Goal: Find specific page/section: Find specific page/section

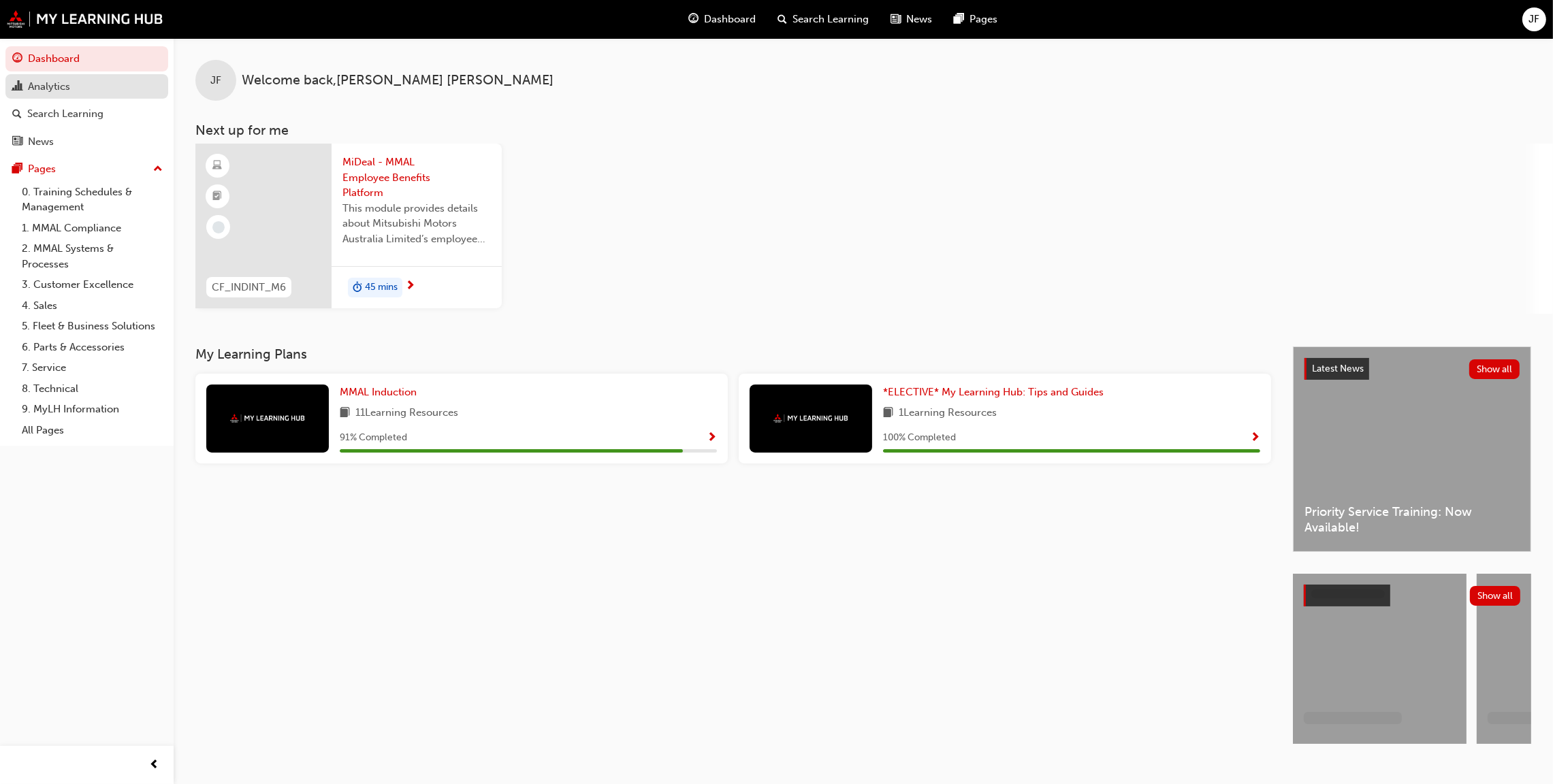
click at [44, 82] on div "Analytics" at bounding box center [49, 87] width 42 height 16
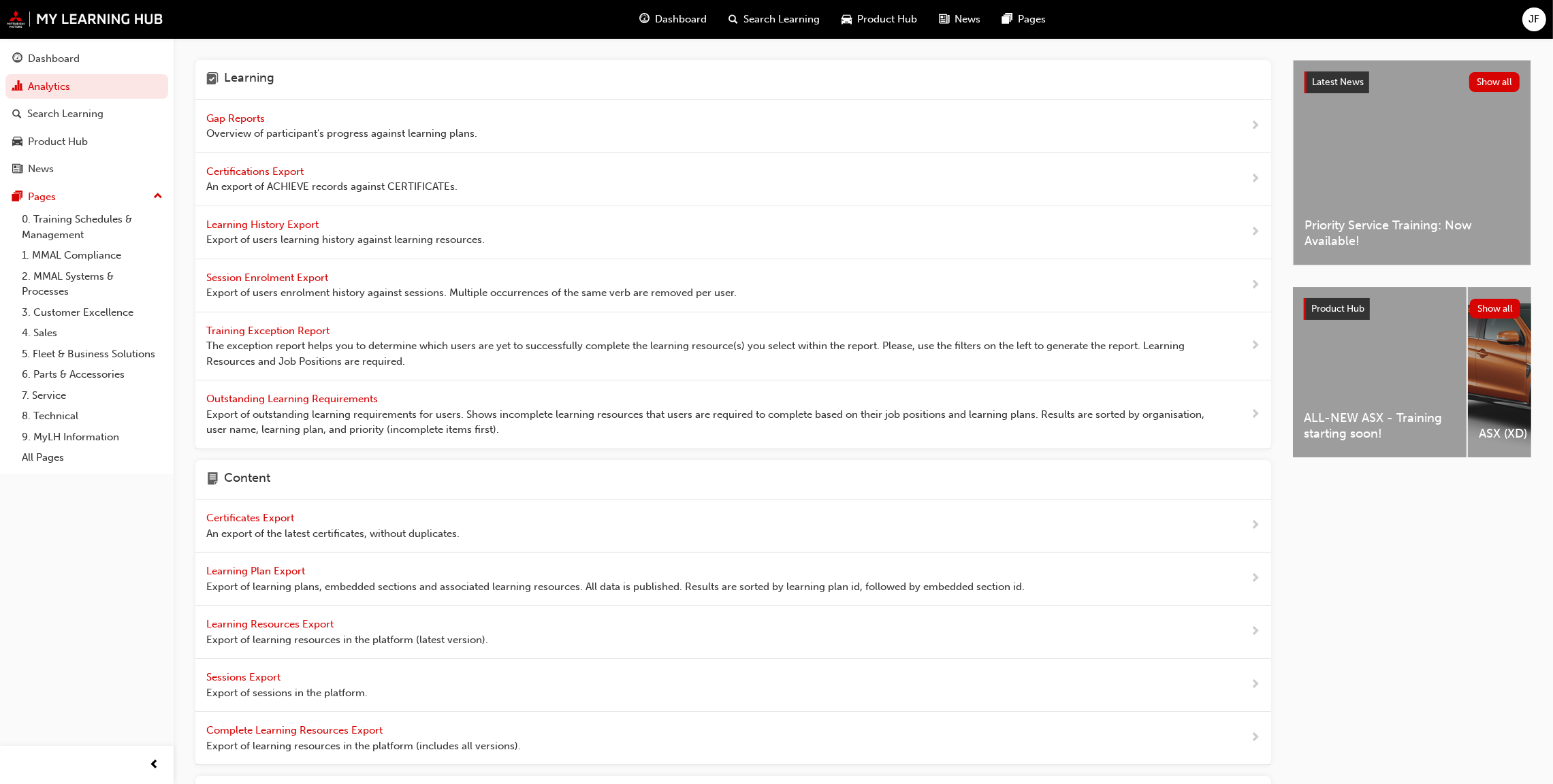
click at [214, 117] on span "Gap Reports" at bounding box center [237, 118] width 61 height 12
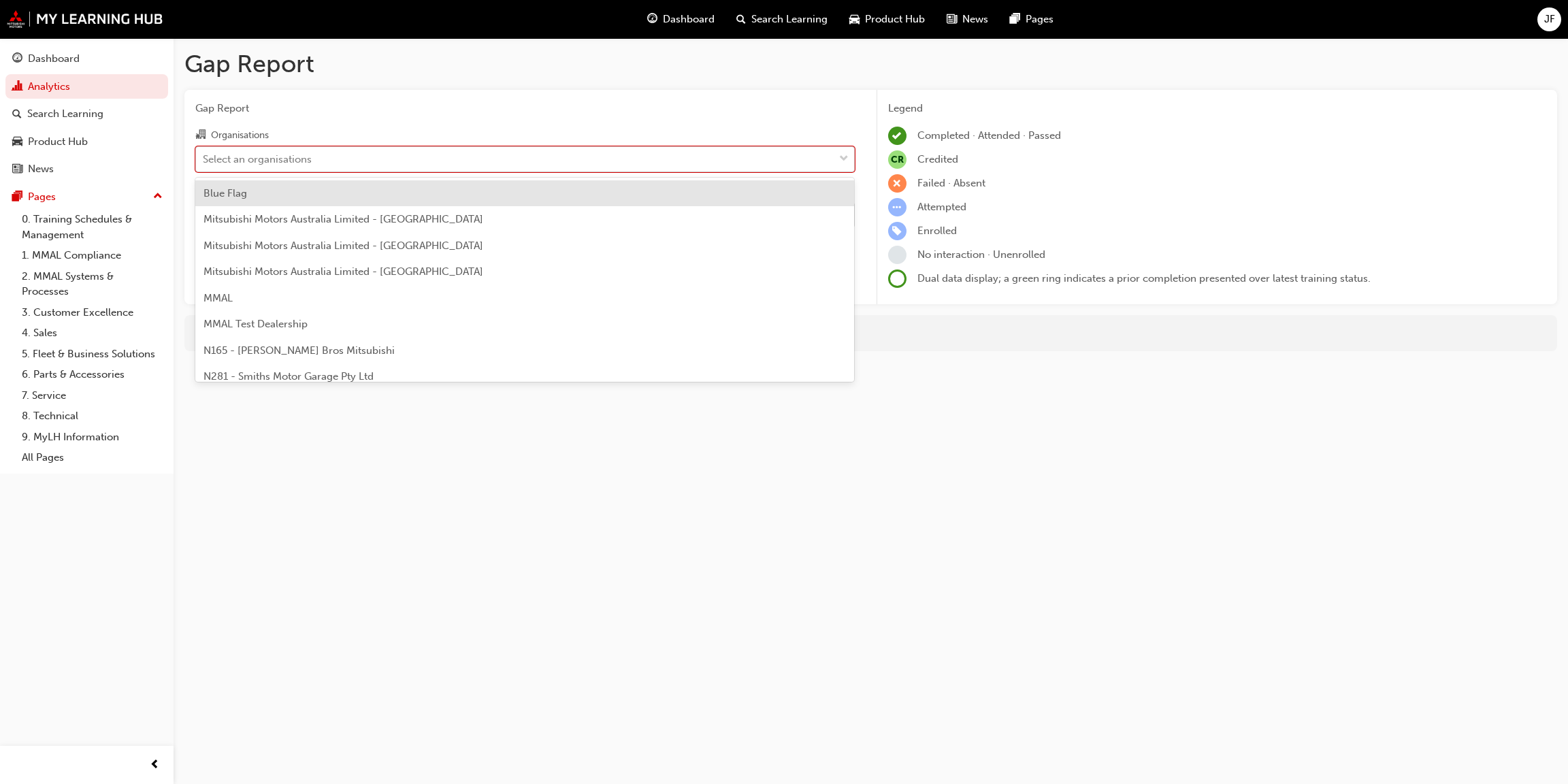
click at [835, 161] on div at bounding box center [844, 159] width 20 height 25
click at [204, 161] on input "Organisations option Blue Flag focused, 1 of 202. 202 results available. Use Up…" at bounding box center [204, 158] width 1 height 11
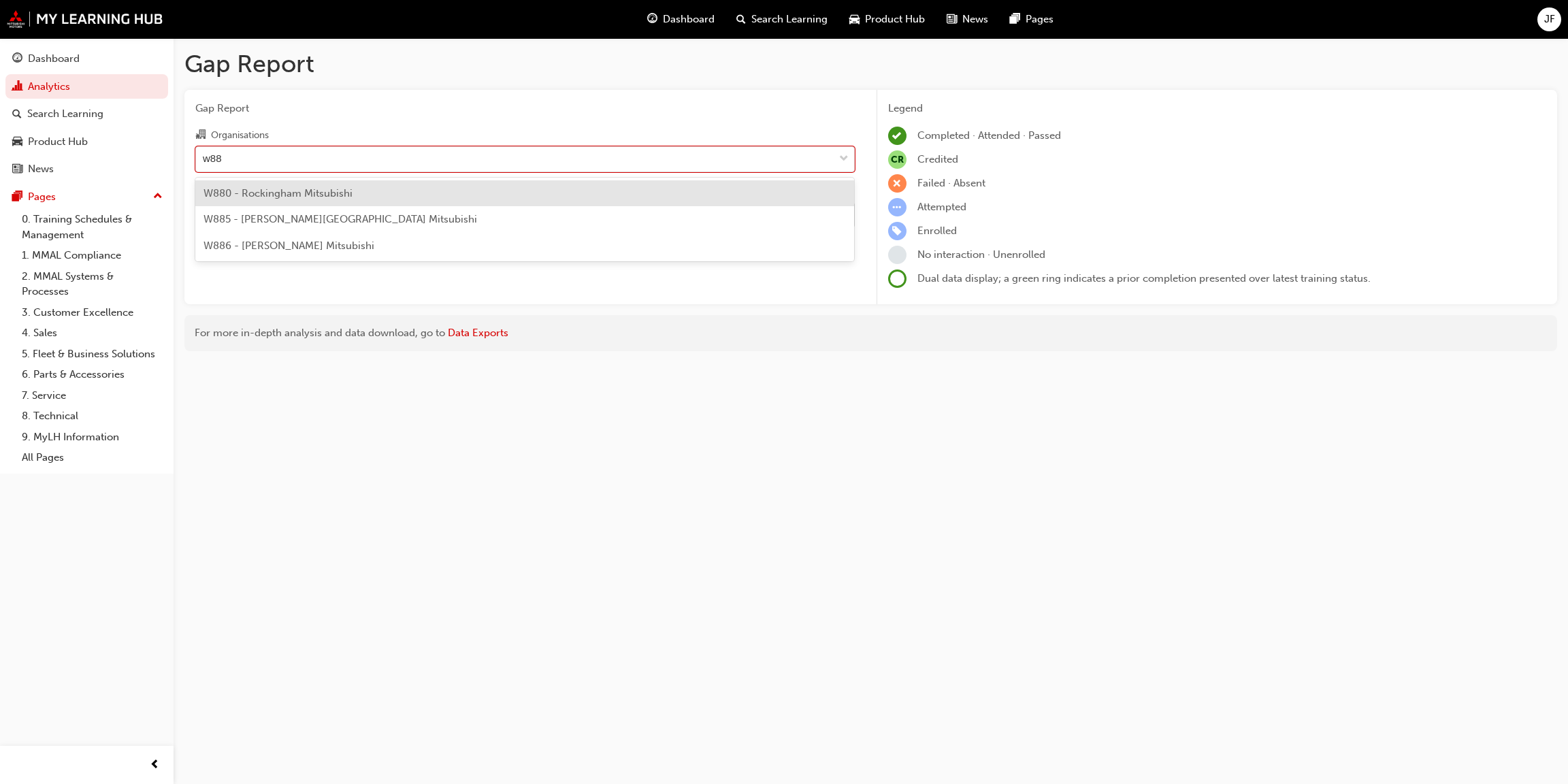
type input "w886"
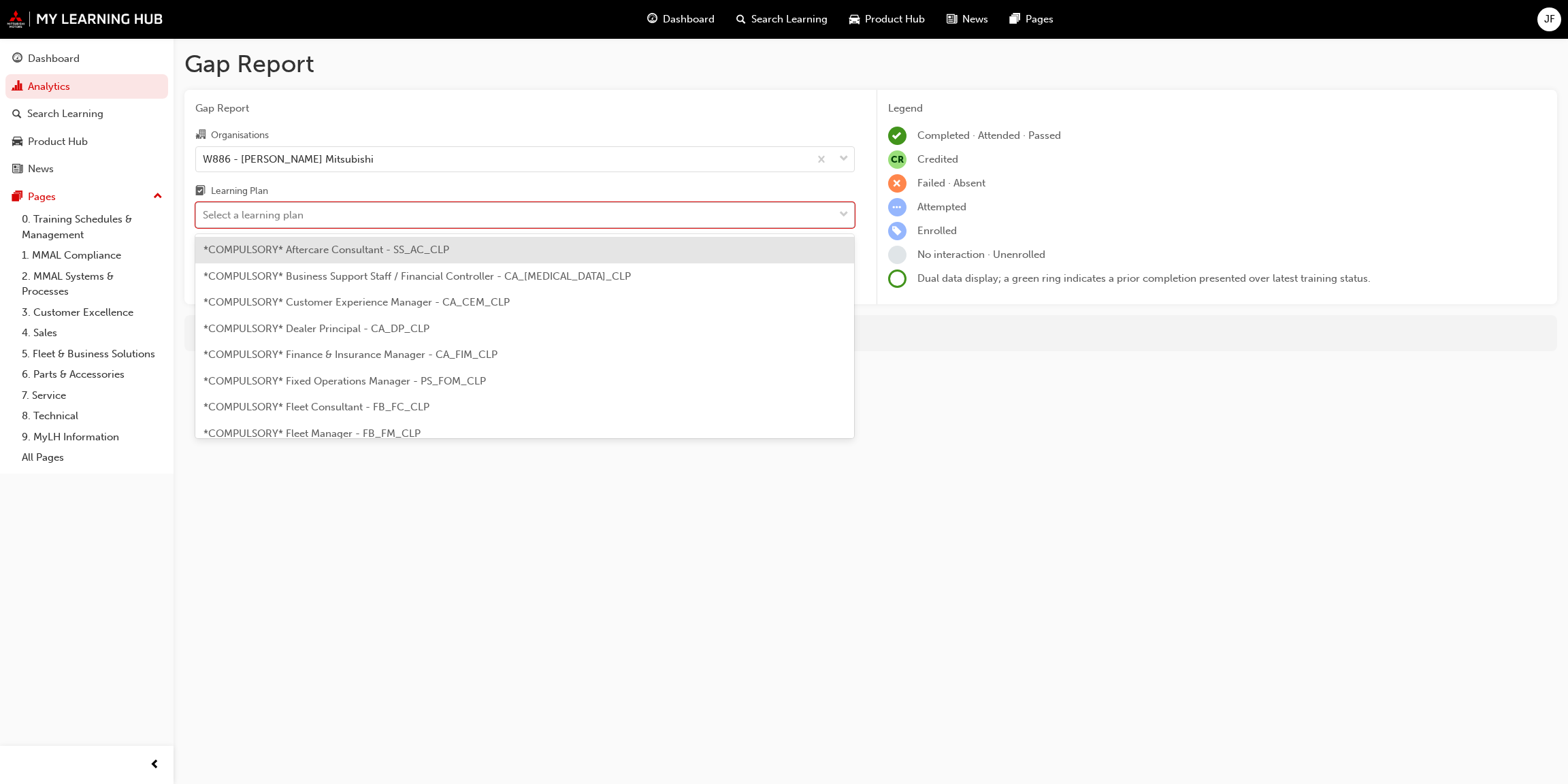
click at [849, 218] on div at bounding box center [844, 215] width 20 height 25
click at [204, 218] on input "Learning Plan option *COMPULSORY* Aftercare Consultant - SS_AC_CLP focused, 1 o…" at bounding box center [204, 214] width 1 height 11
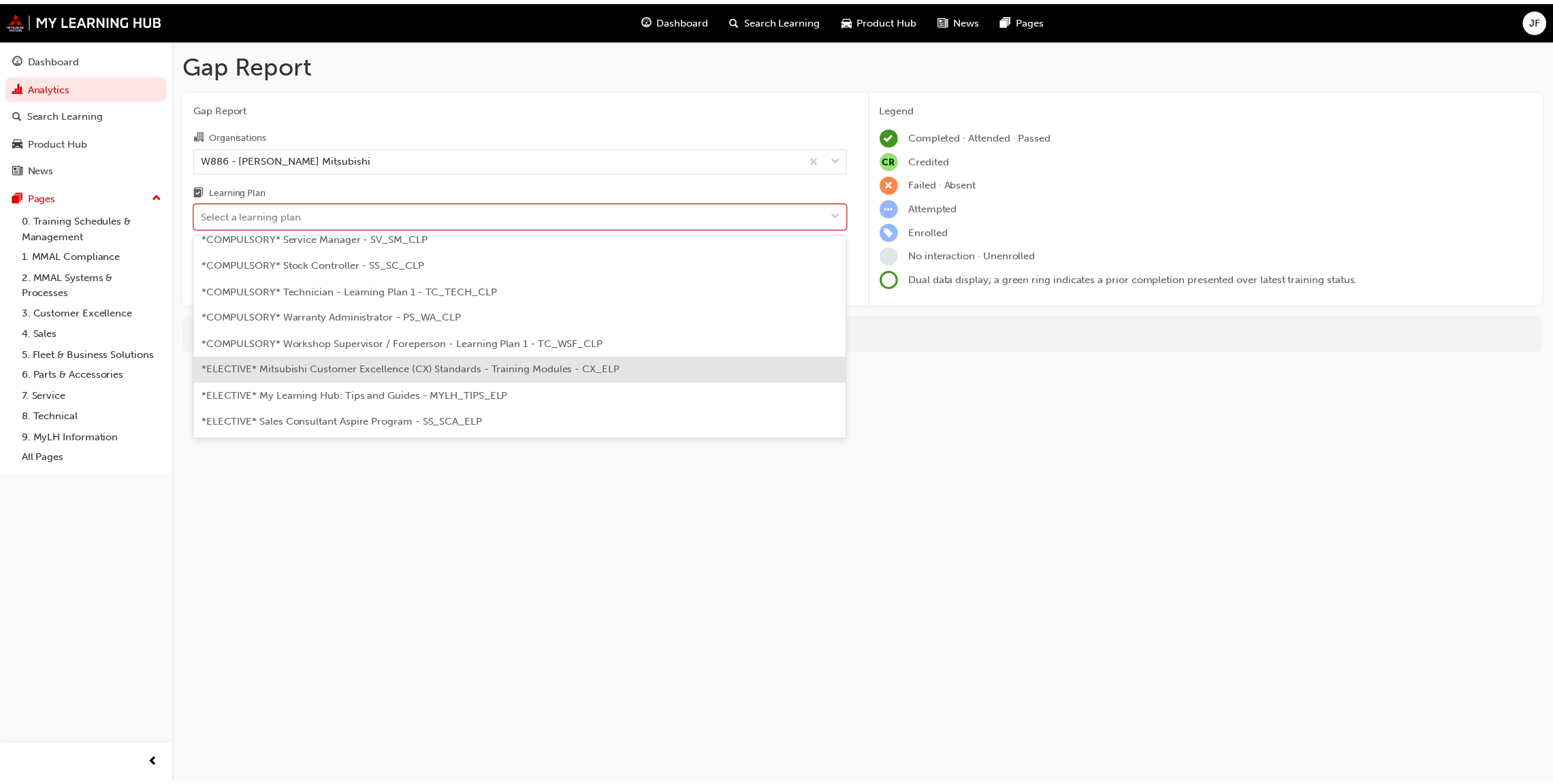
scroll to position [408, 0]
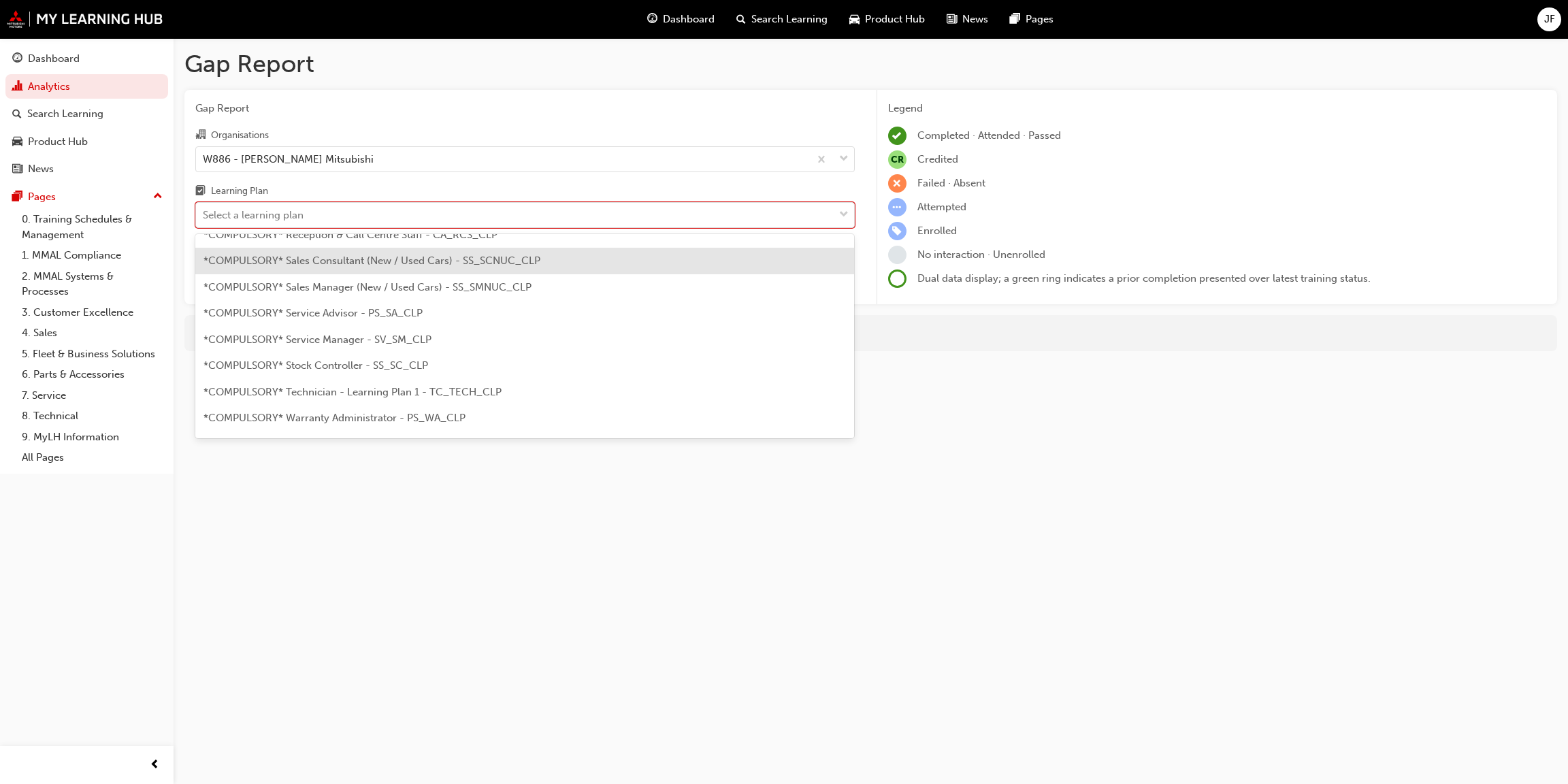
click at [308, 264] on span "*COMPULSORY* Sales Consultant (New / Used Cars) - SS_SCNUC_CLP" at bounding box center [372, 260] width 337 height 12
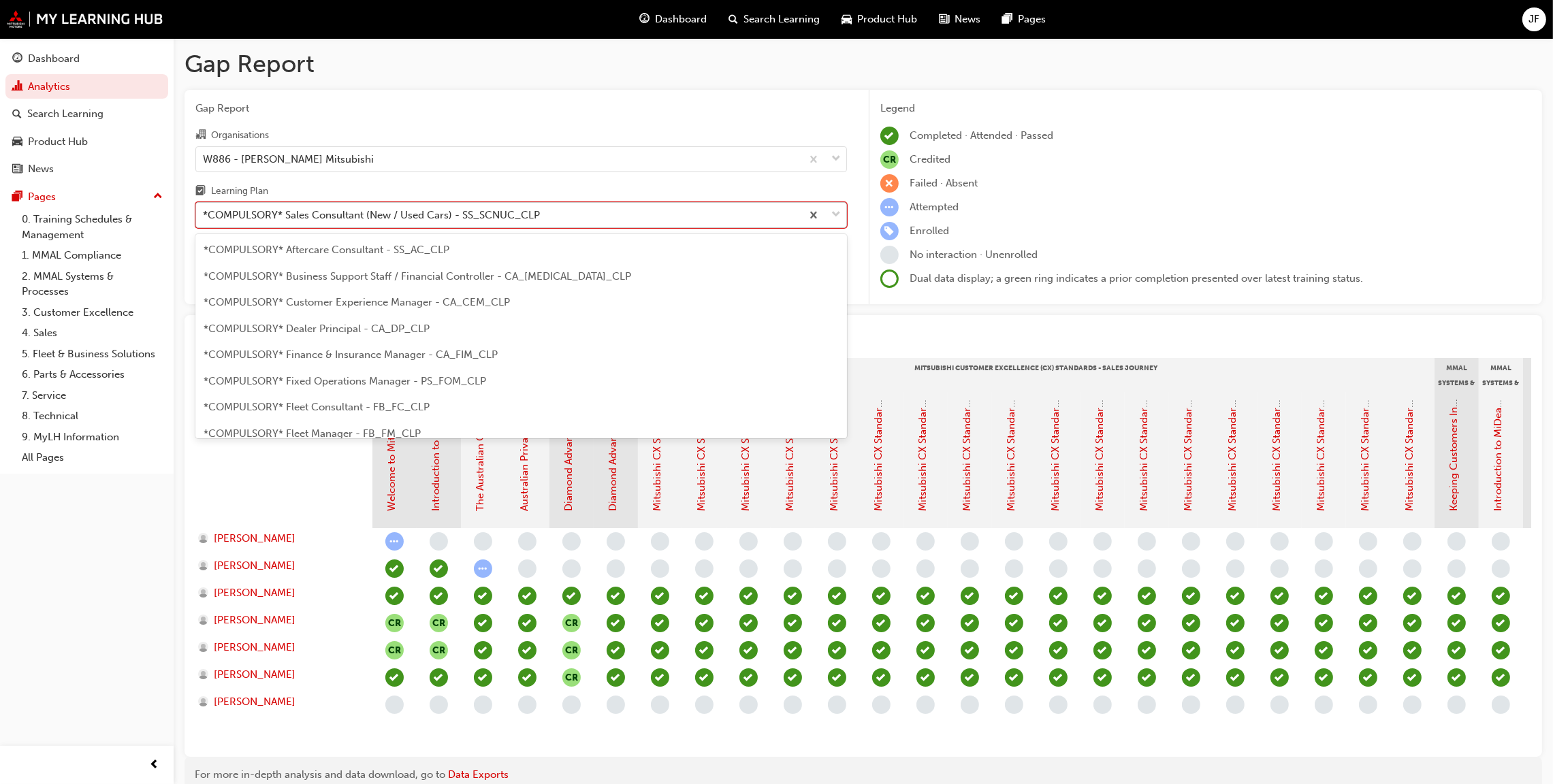
click at [832, 219] on span "down-icon" at bounding box center [836, 215] width 10 height 18
click at [205, 219] on input "Learning Plan option *COMPULSORY* Sales Consultant (New / Used Cars) - SS_SCNUC…" at bounding box center [204, 214] width 1 height 11
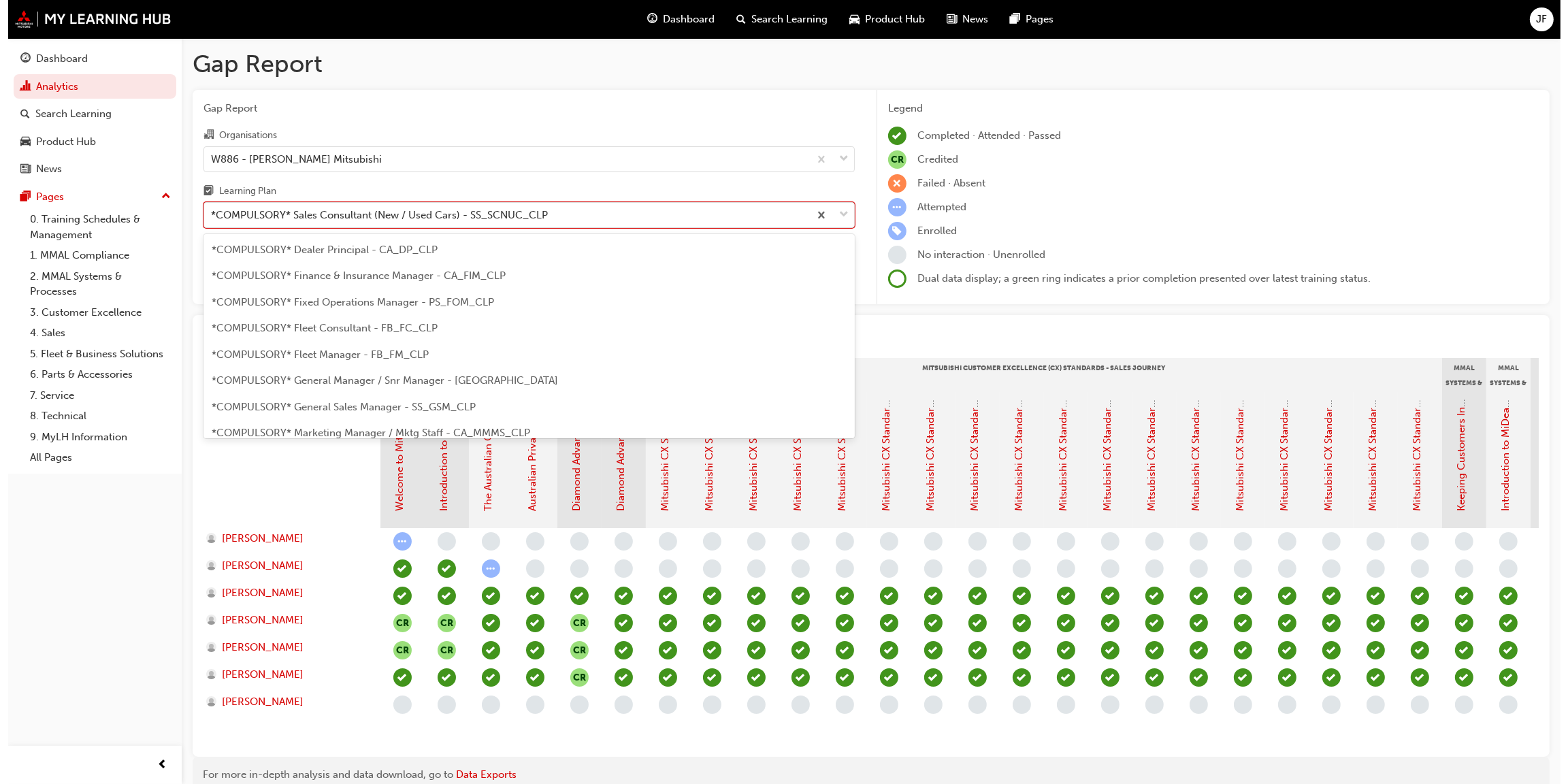
scroll to position [48, 0]
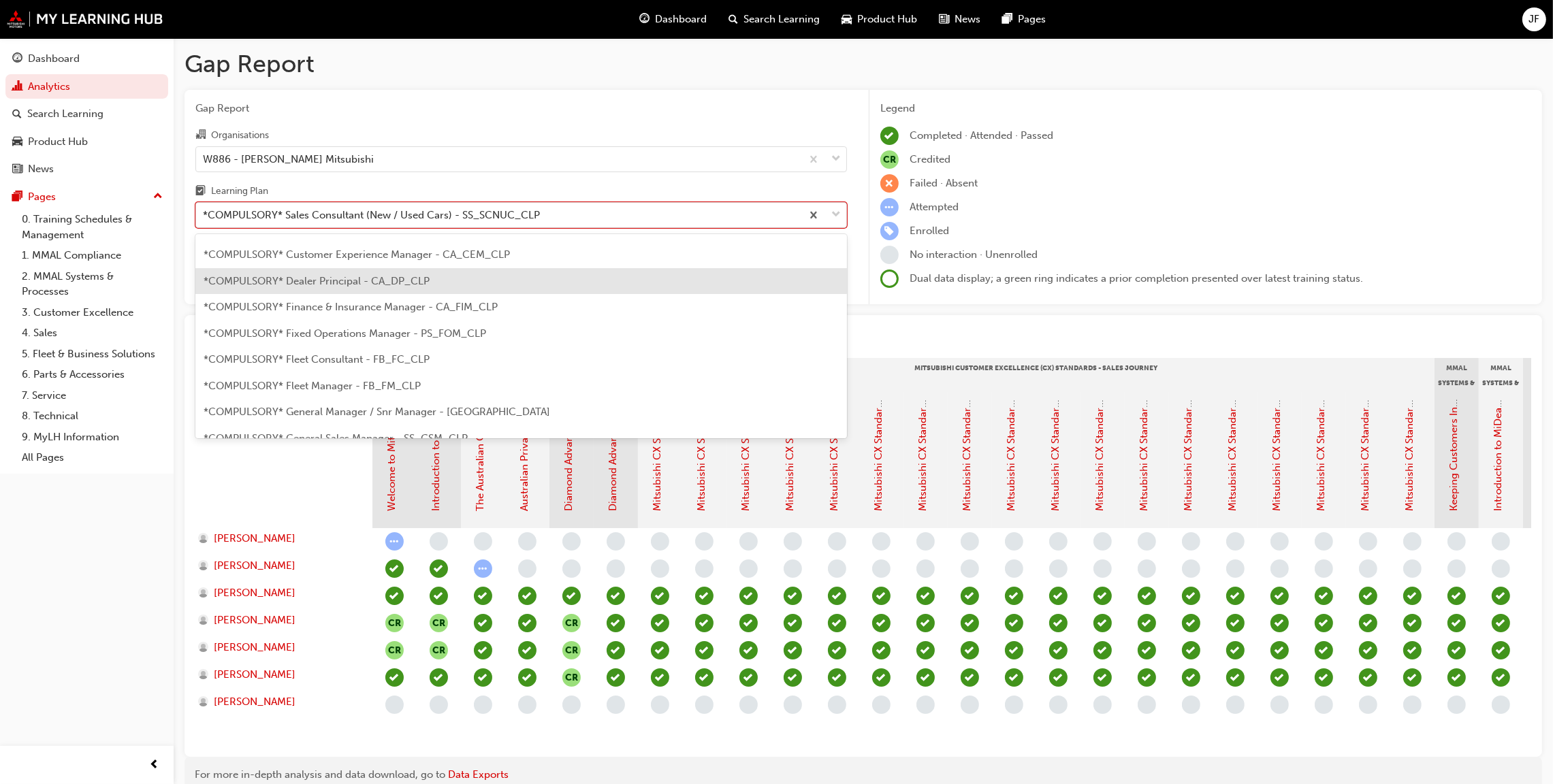
click at [387, 277] on span "*COMPULSORY* Dealer Principal - CA_DP_CLP" at bounding box center [317, 281] width 226 height 12
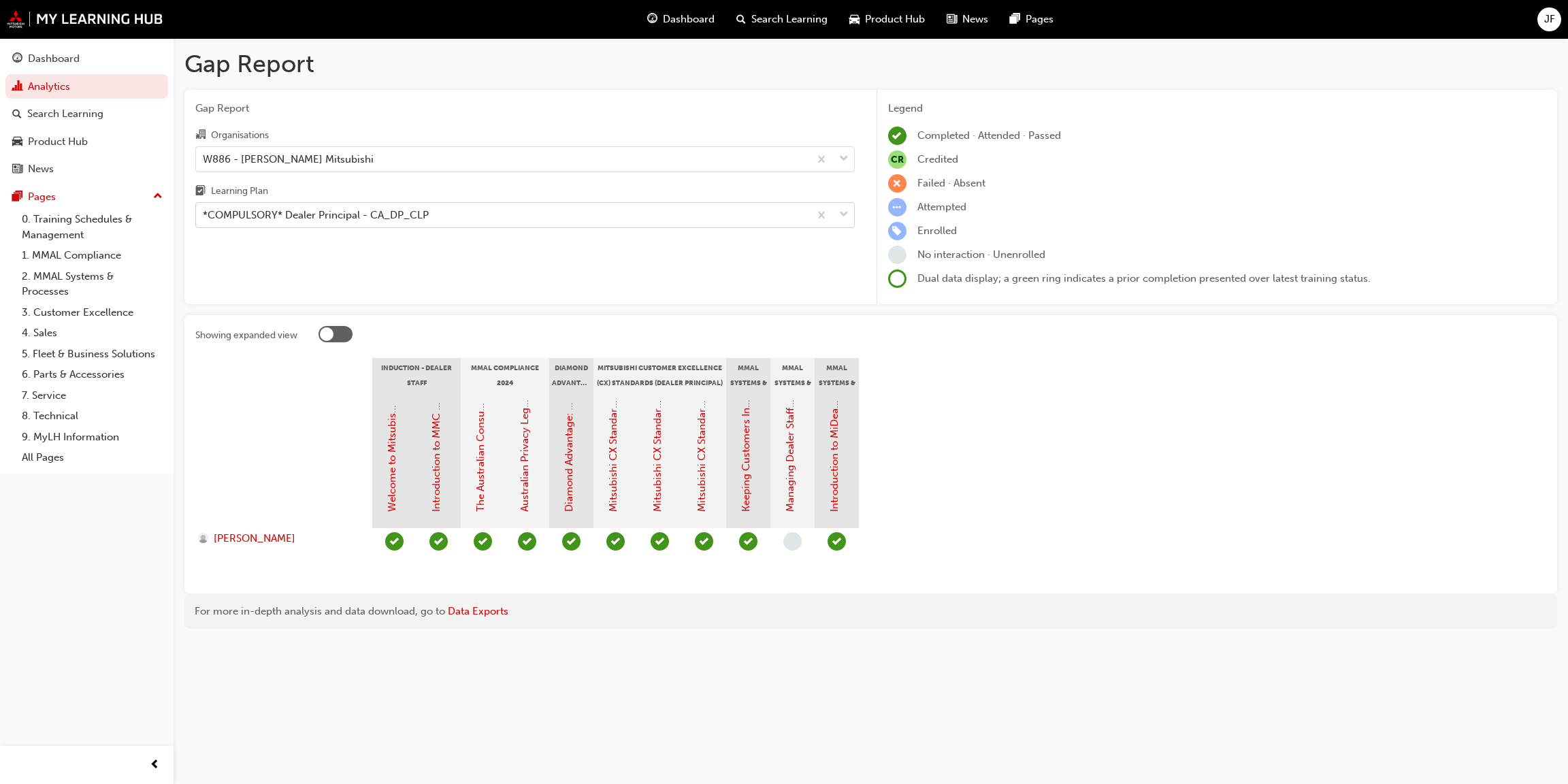
click at [843, 216] on span "down-icon" at bounding box center [844, 215] width 10 height 18
click at [204, 216] on input "Learning Plan *COMPULSORY* Dealer Principal - CA_DP_CLP" at bounding box center [204, 214] width 1 height 11
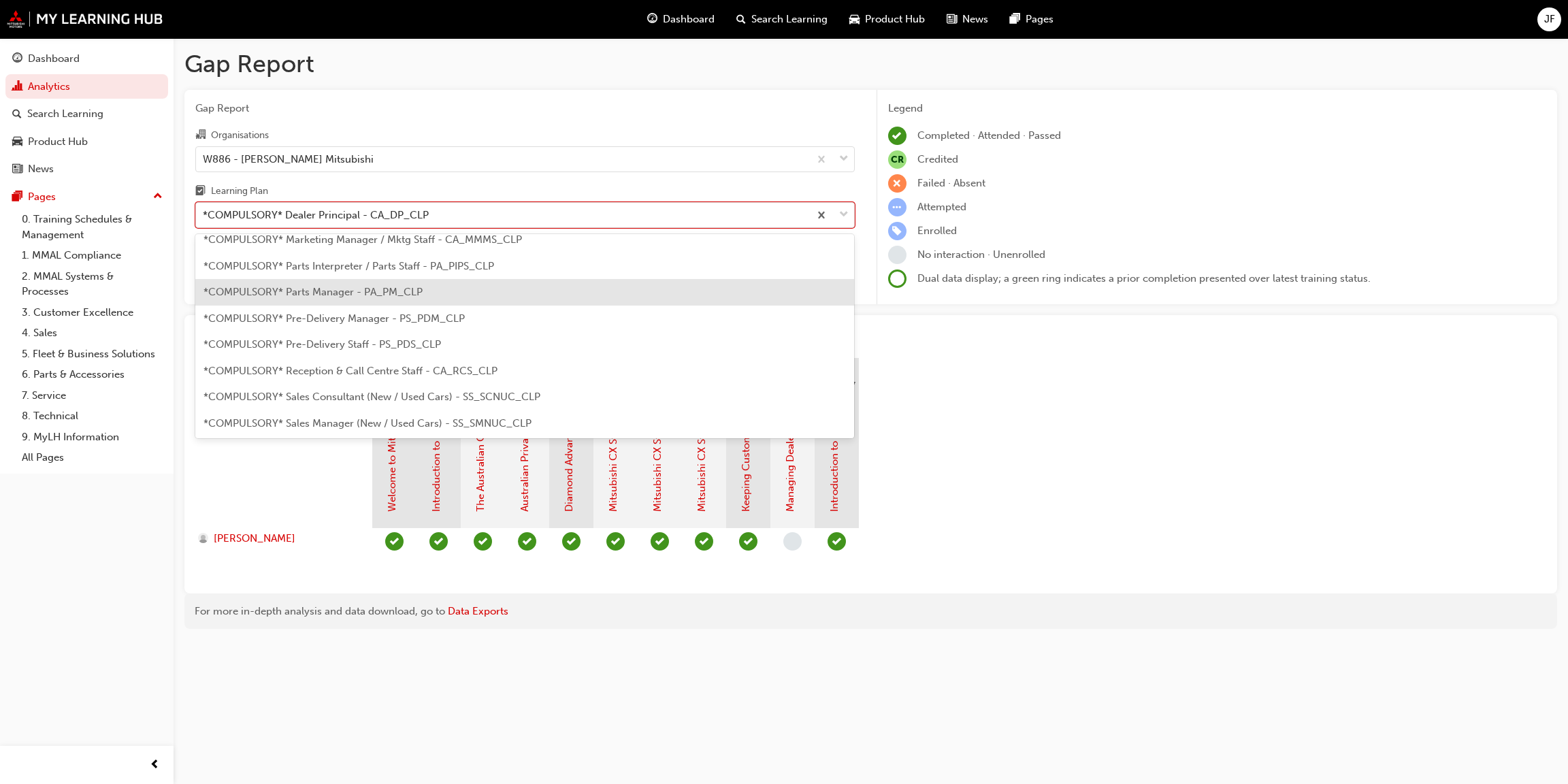
scroll to position [305, 0]
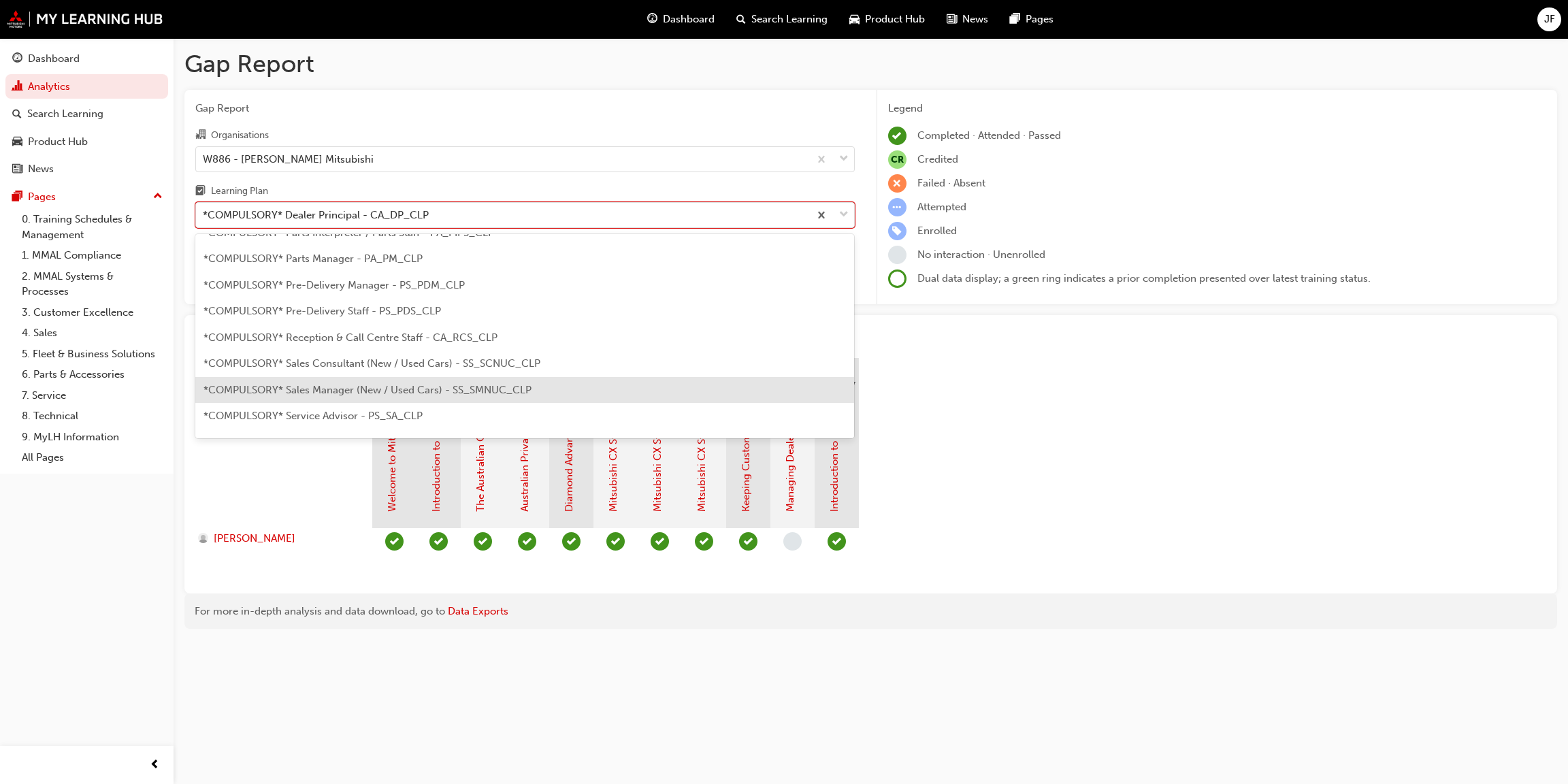
click at [319, 391] on span "*COMPULSORY* Sales Manager (New / Used Cars) - SS_SMNUC_CLP" at bounding box center [367, 389] width 328 height 12
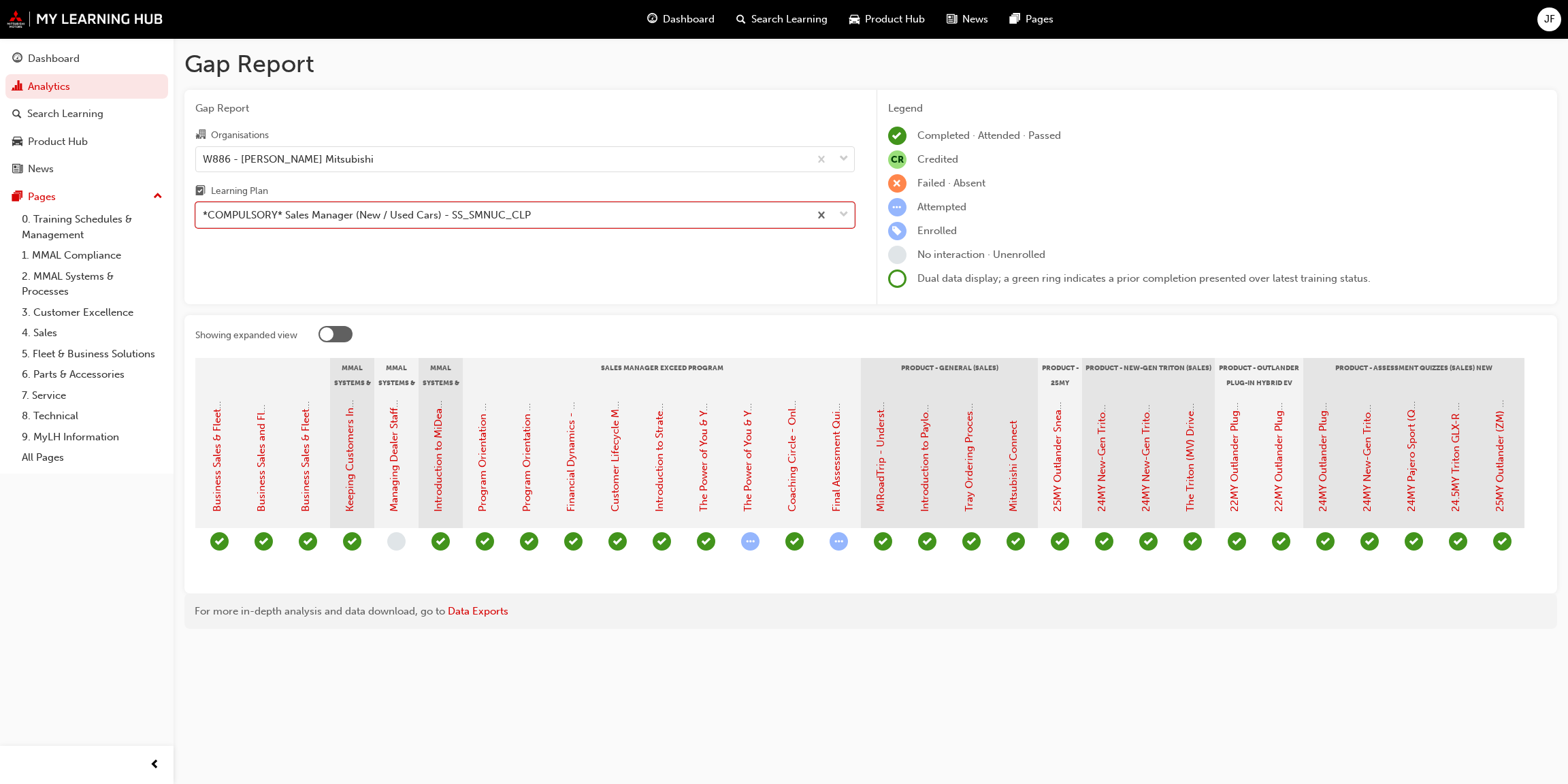
scroll to position [0, 1657]
